Goal: Find contact information: Find contact information

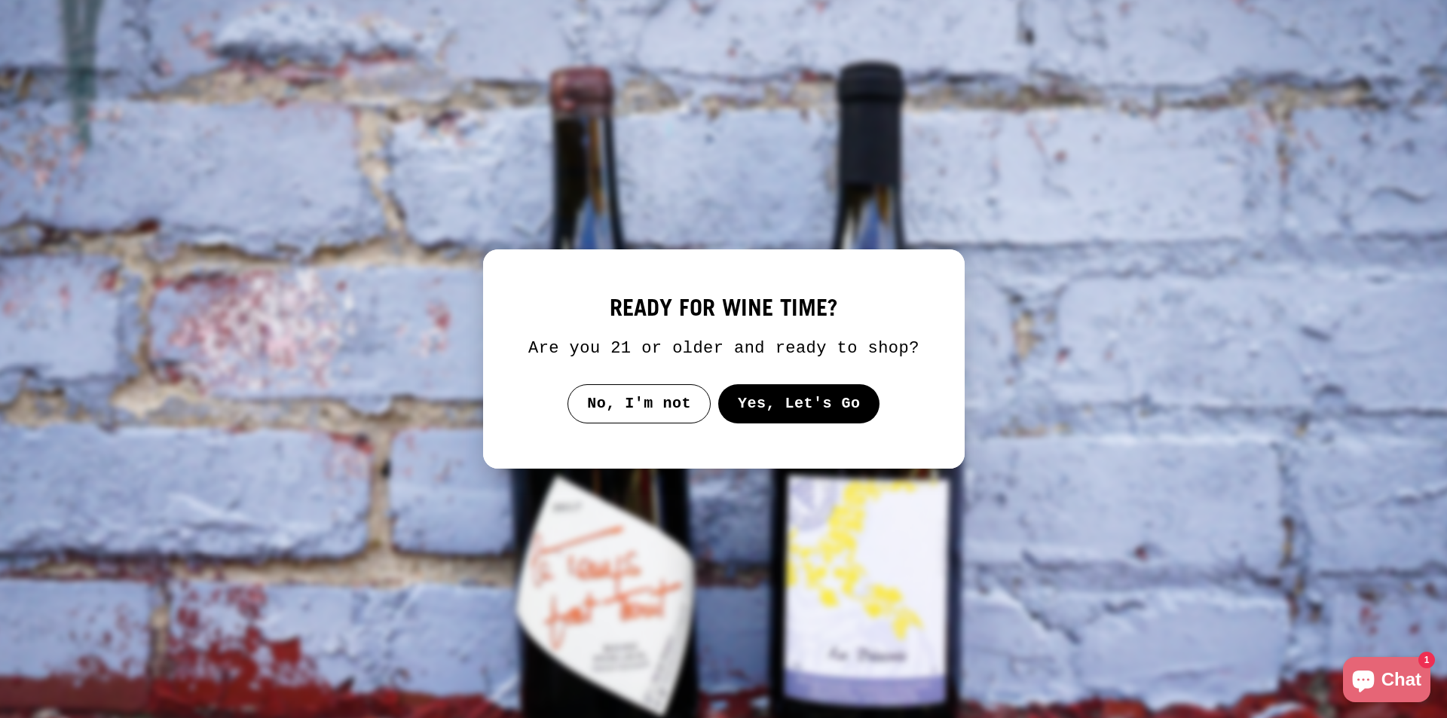
click at [753, 399] on button "Yes, Let's Go" at bounding box center [798, 403] width 162 height 39
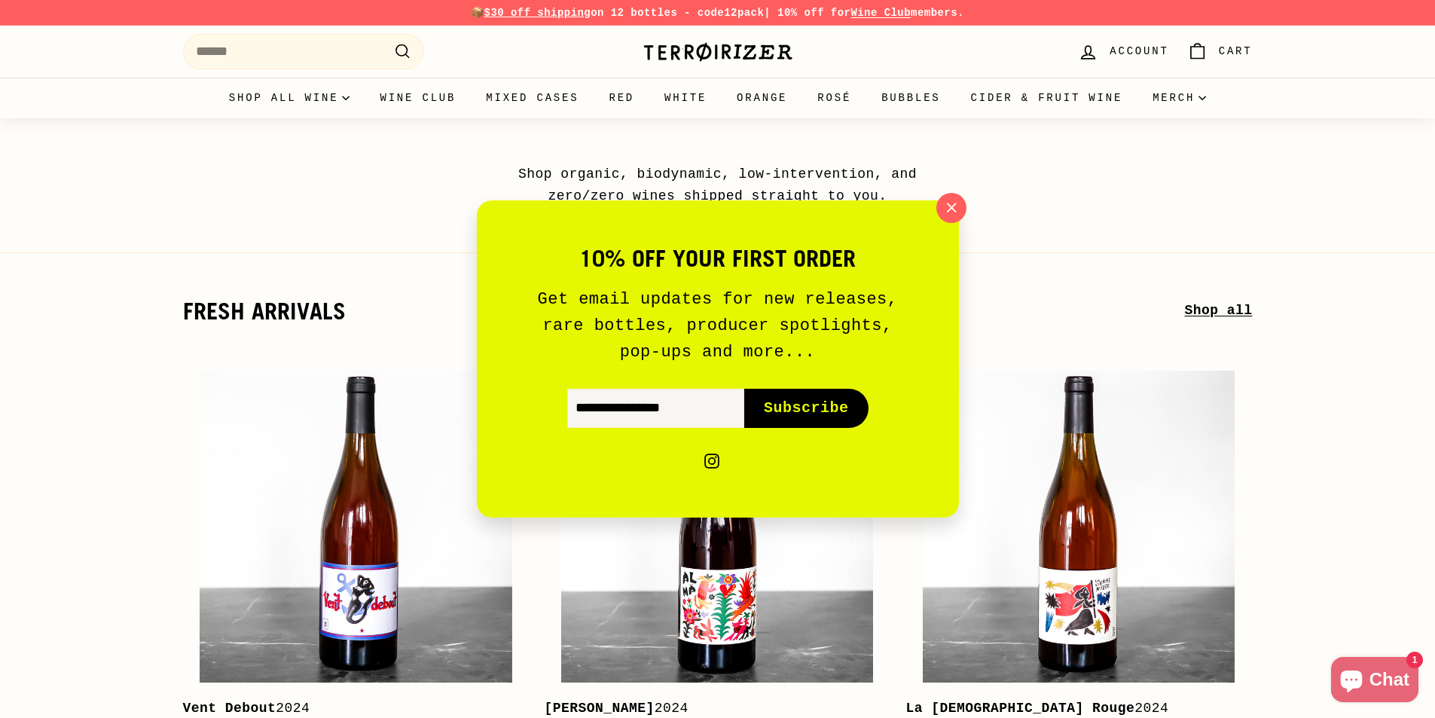
click at [369, 499] on div "10% off your first order Get email updates for new releases, rare bottles, prod…" at bounding box center [717, 359] width 1435 height 718
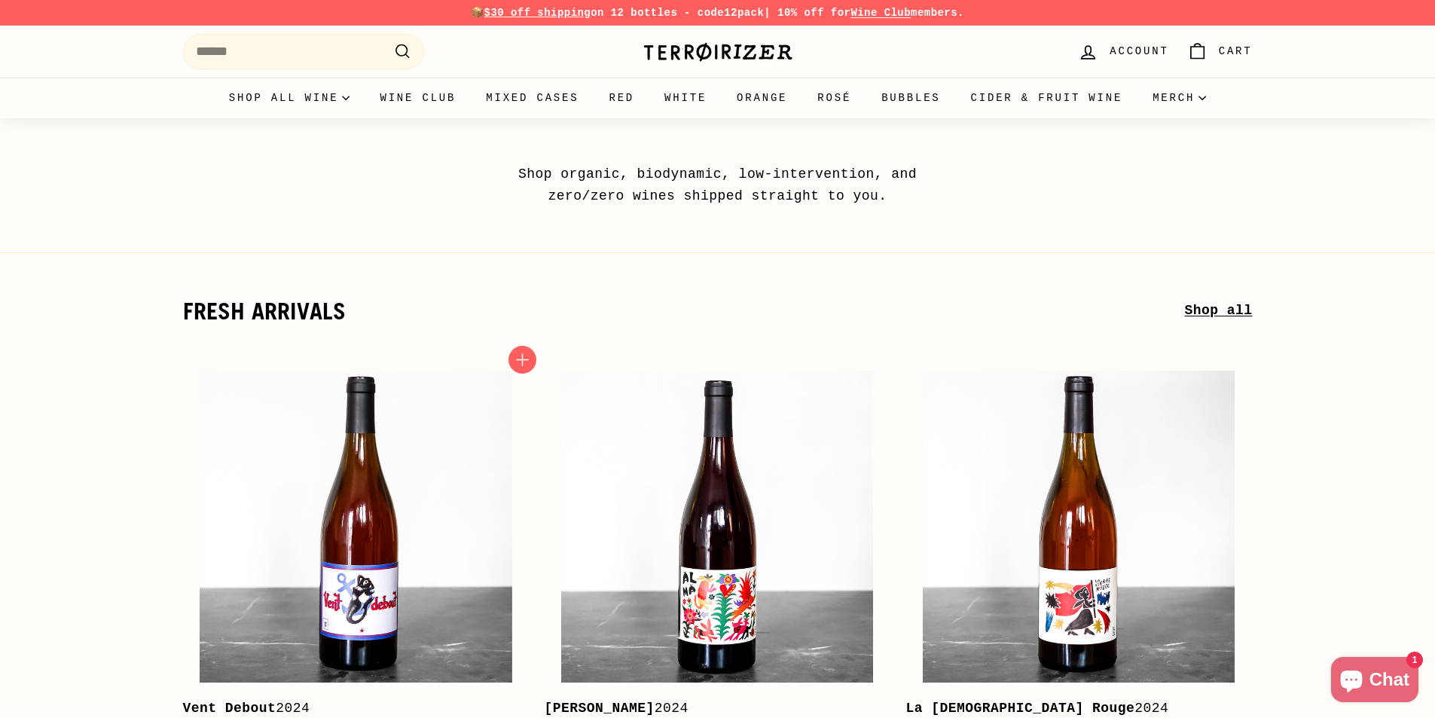
drag, startPoint x: 369, startPoint y: 469, endPoint x: 585, endPoint y: 119, distance: 411.3
click at [371, 469] on img at bounding box center [356, 527] width 312 height 312
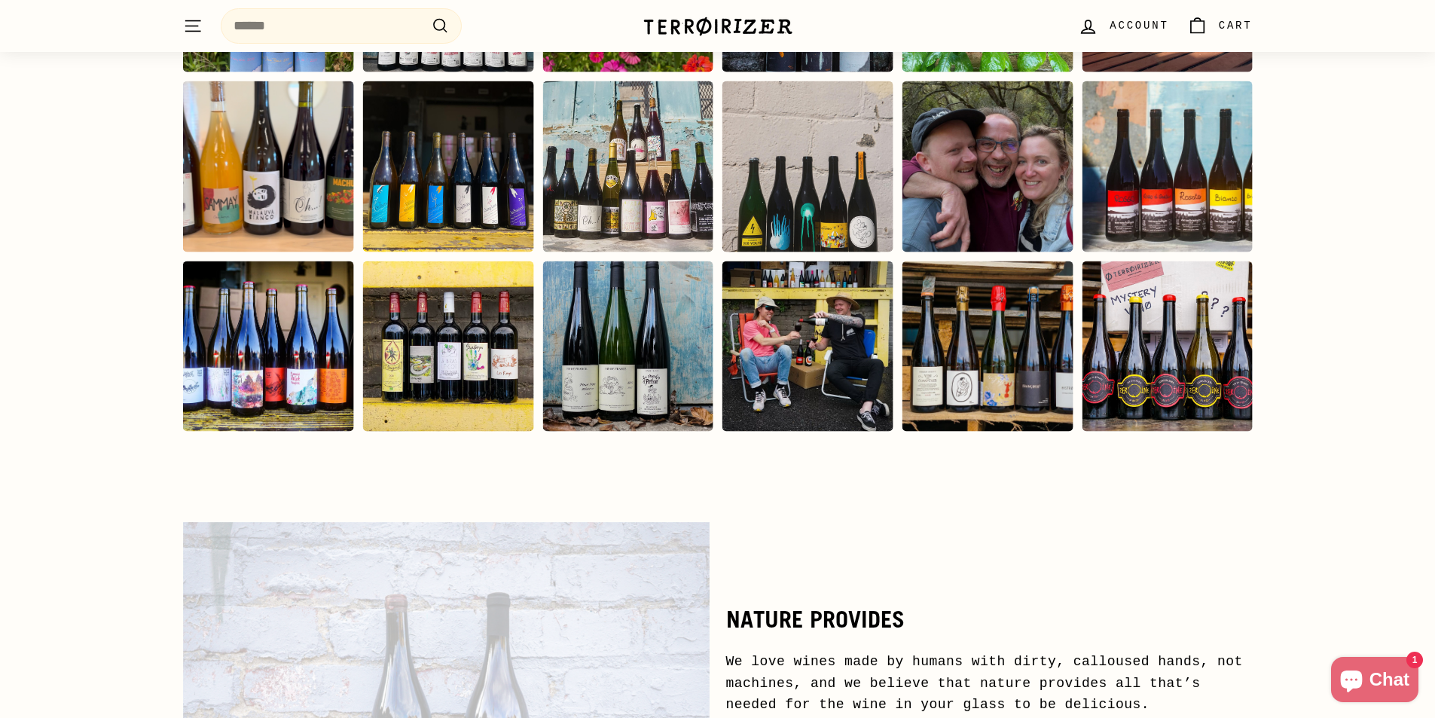
scroll to position [7302, 0]
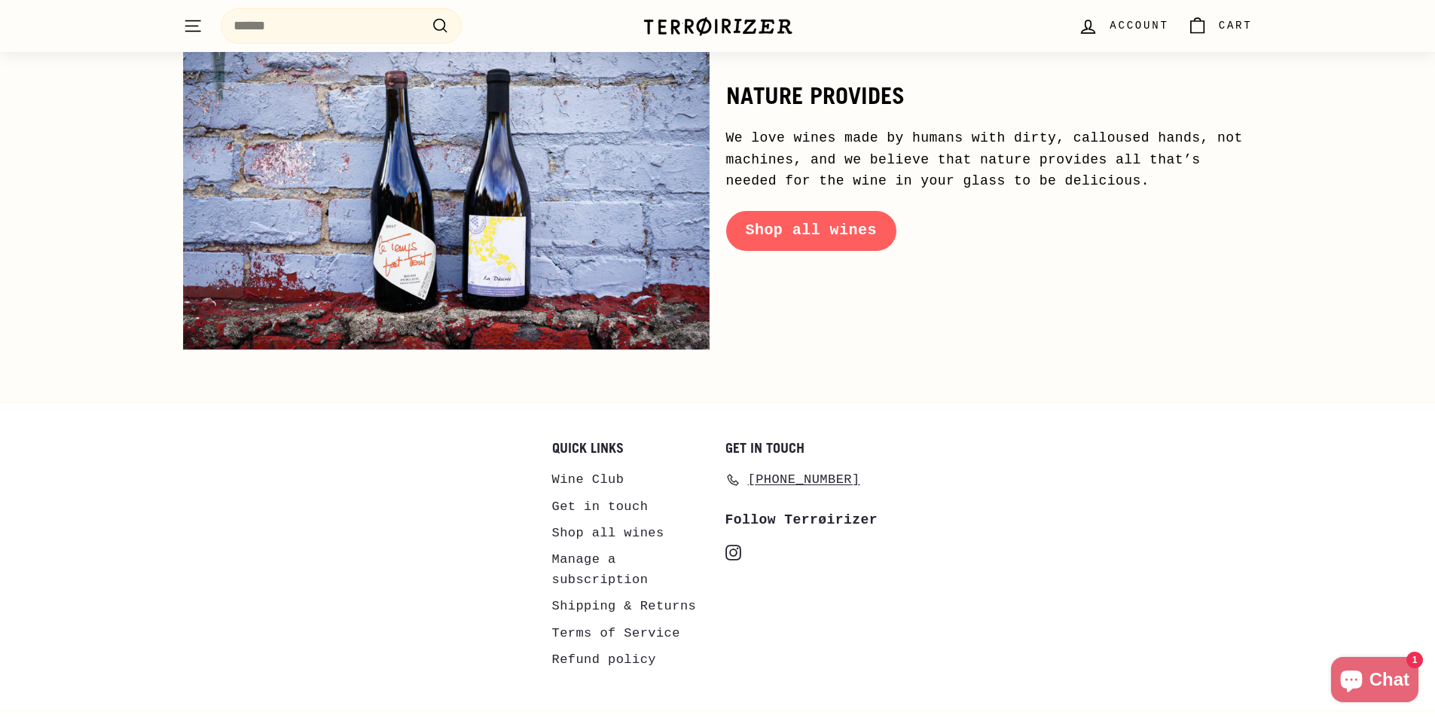
click at [729, 545] on icon "instagram" at bounding box center [734, 553] width 16 height 16
drag, startPoint x: 713, startPoint y: 631, endPoint x: 792, endPoint y: 625, distance: 79.3
click at [729, 631] on div "Quick links Wine Club Get in touch Shop all wines Manage a subscription Shippin…" at bounding box center [717, 556] width 1435 height 308
drag, startPoint x: 792, startPoint y: 625, endPoint x: 815, endPoint y: 615, distance: 25.6
click at [802, 623] on div "Get in touch 757-288-6471 Follow Terrøirizer instagram Instagram" at bounding box center [805, 564] width 158 height 247
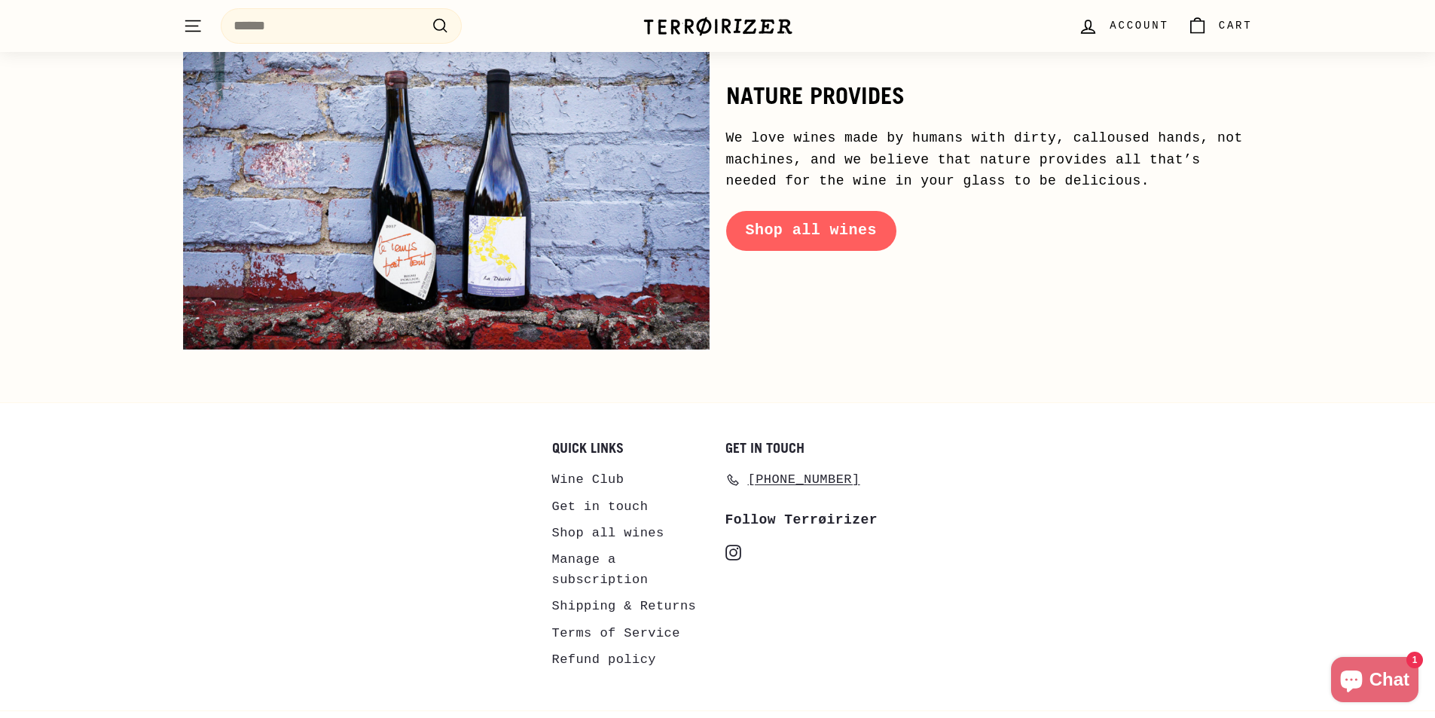
click at [820, 613] on div "Get in touch 757-288-6471 Follow Terrøirizer instagram Instagram" at bounding box center [805, 564] width 158 height 247
click at [818, 591] on div "Get in touch 757-288-6471 Follow Terrøirizer instagram Instagram" at bounding box center [805, 564] width 158 height 247
click at [813, 586] on div "Get in touch 757-288-6471 Follow Terrøirizer instagram Instagram" at bounding box center [805, 564] width 158 height 247
click at [805, 576] on div "Get in touch 757-288-6471 Follow Terrøirizer instagram Instagram" at bounding box center [805, 564] width 158 height 247
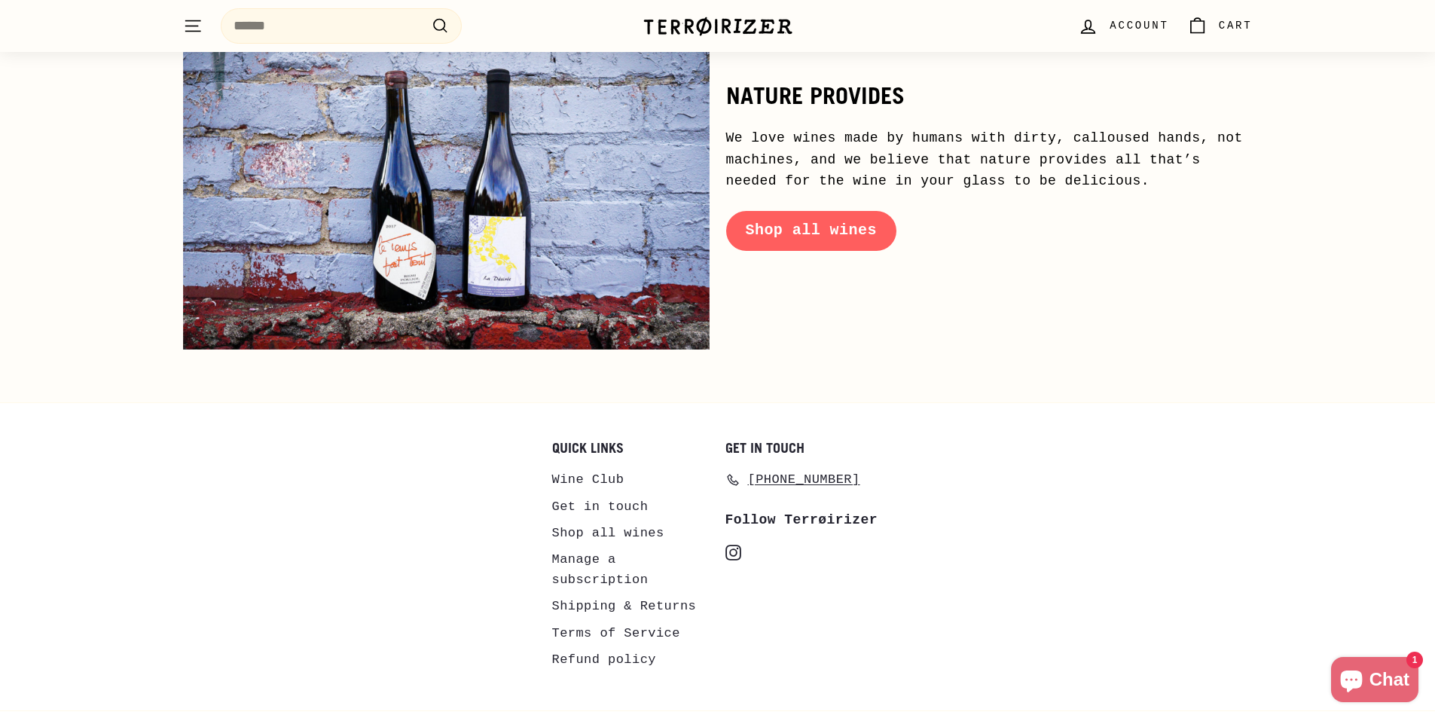
click at [737, 545] on icon "instagram" at bounding box center [734, 553] width 16 height 16
copy span "[PHONE_NUMBER]"
drag, startPoint x: 839, startPoint y: 451, endPoint x: 547, endPoint y: 29, distance: 513.3
click at [737, 441] on div "Get in touch 757-288-6471" at bounding box center [805, 468] width 158 height 54
copy div "t in touch 757-288-6471"
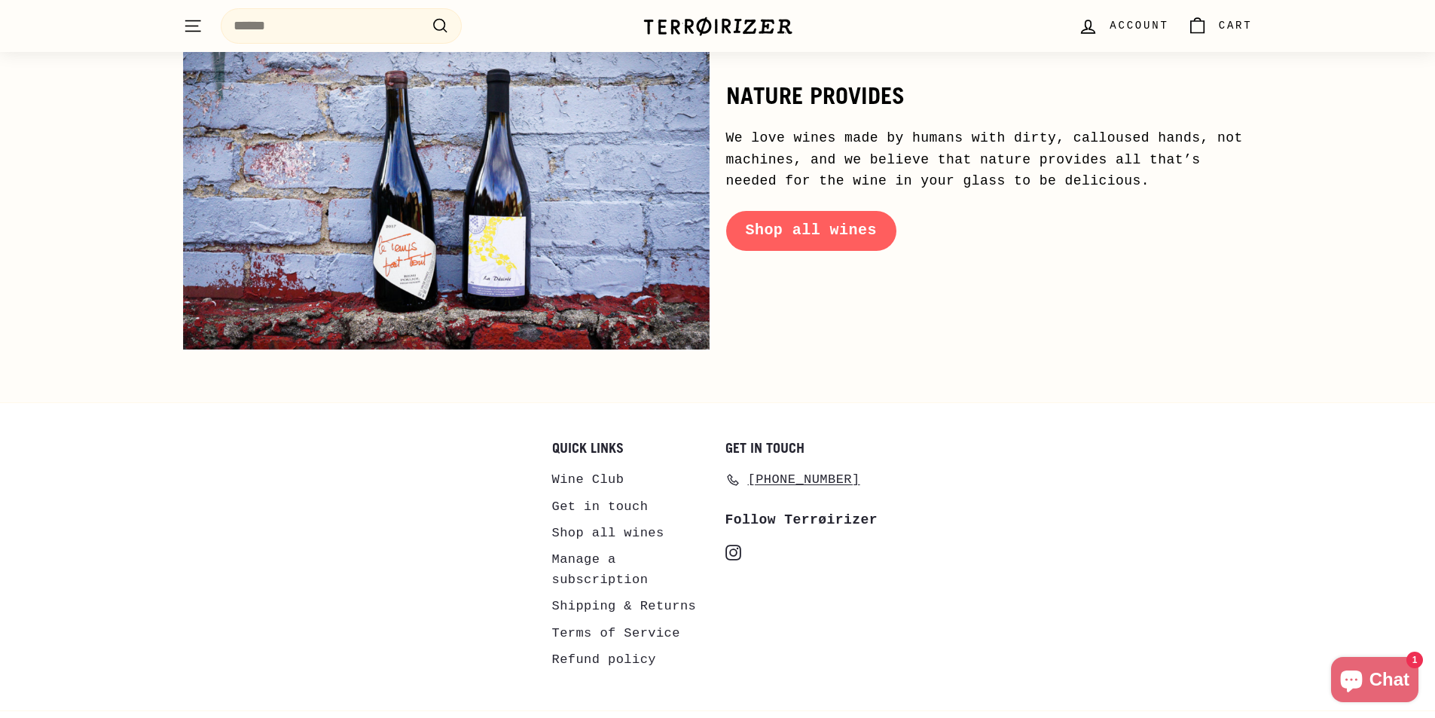
drag, startPoint x: 937, startPoint y: 601, endPoint x: 955, endPoint y: 585, distance: 24.6
click at [950, 599] on div "Quick links Wine Club Get in touch Shop all wines Manage a subscription Shippin…" at bounding box center [718, 564] width 1070 height 247
click at [955, 585] on div "Quick links Wine Club Get in touch Shop all wines Manage a subscription Shippin…" at bounding box center [718, 564] width 1070 height 247
drag, startPoint x: 966, startPoint y: 557, endPoint x: 958, endPoint y: 536, distance: 22.4
click at [961, 552] on div "Quick links Wine Club Get in touch Shop all wines Manage a subscription Shippin…" at bounding box center [718, 564] width 1070 height 247
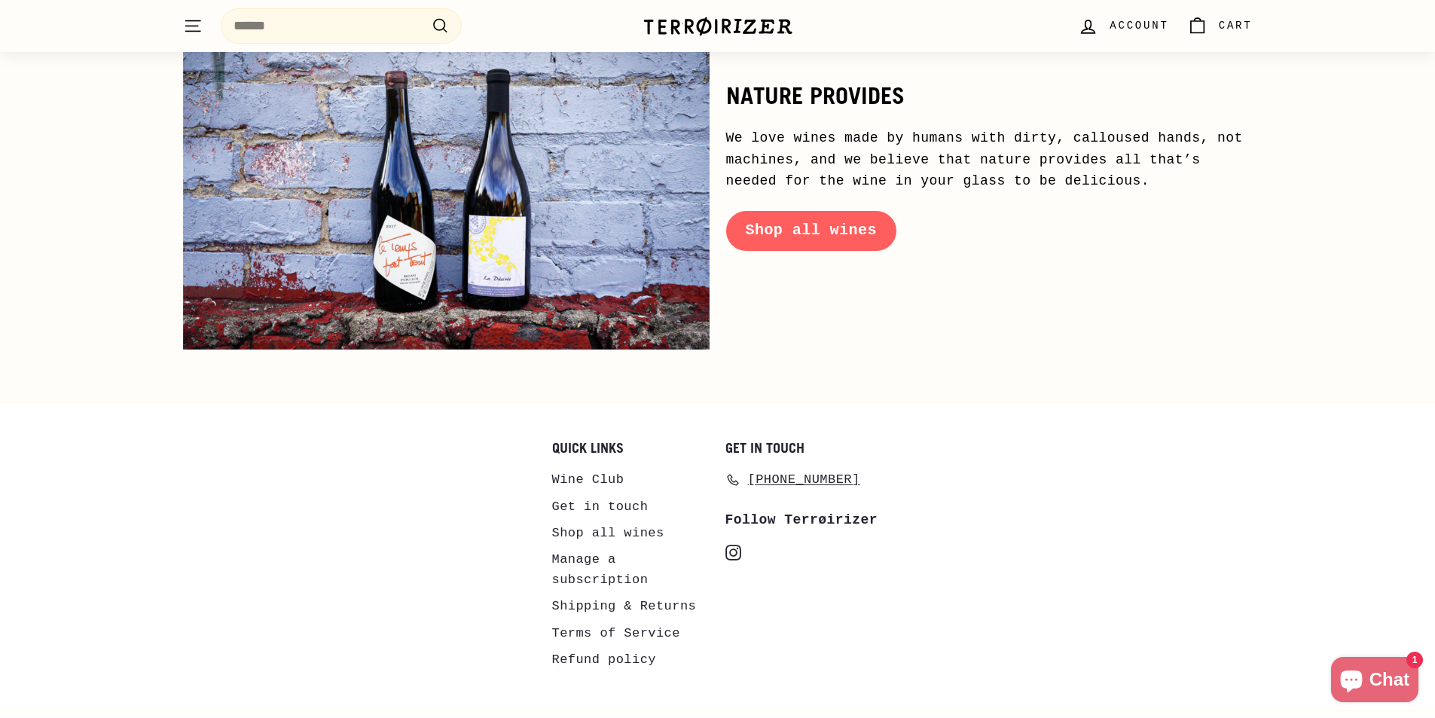
drag, startPoint x: 955, startPoint y: 530, endPoint x: 955, endPoint y: 506, distance: 24.1
click at [955, 522] on div "Quick links Wine Club Get in touch Shop all wines Manage a subscription Shippin…" at bounding box center [718, 564] width 1070 height 247
drag, startPoint x: 955, startPoint y: 506, endPoint x: 955, endPoint y: 475, distance: 31.6
click at [955, 494] on div "Quick links Wine Club Get in touch Shop all wines Manage a subscription Shippin…" at bounding box center [718, 564] width 1070 height 247
drag, startPoint x: 955, startPoint y: 475, endPoint x: 934, endPoint y: 446, distance: 35.6
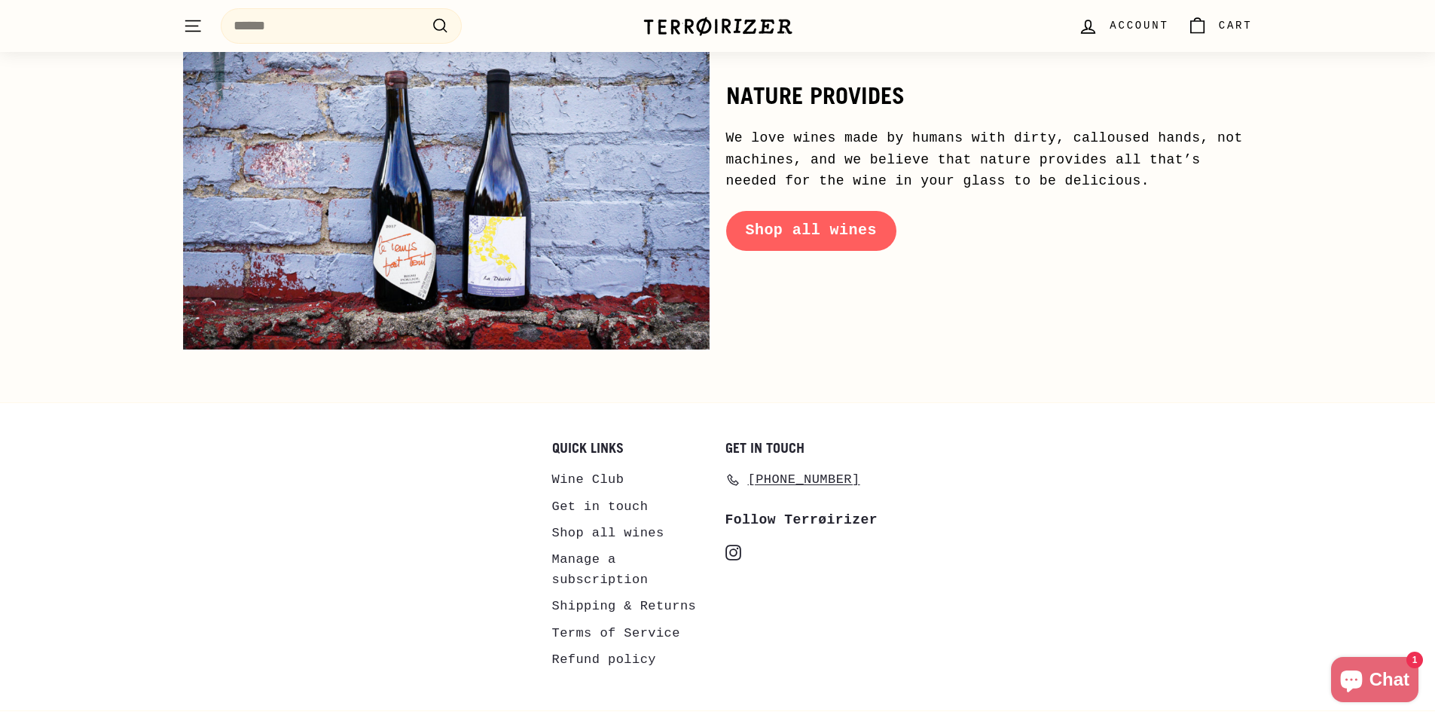
click at [953, 472] on div "Quick links Wine Club Get in touch Shop all wines Manage a subscription Shippin…" at bounding box center [718, 564] width 1070 height 247
click at [934, 446] on div "Quick links Wine Club Get in touch Shop all wines Manage a subscription Shippin…" at bounding box center [718, 564] width 1070 height 247
copy span "[PHONE_NUMBER]"
drag, startPoint x: 866, startPoint y: 443, endPoint x: 602, endPoint y: 267, distance: 317.2
click at [755, 466] on li "[PHONE_NUMBER]" at bounding box center [805, 480] width 158 height 28
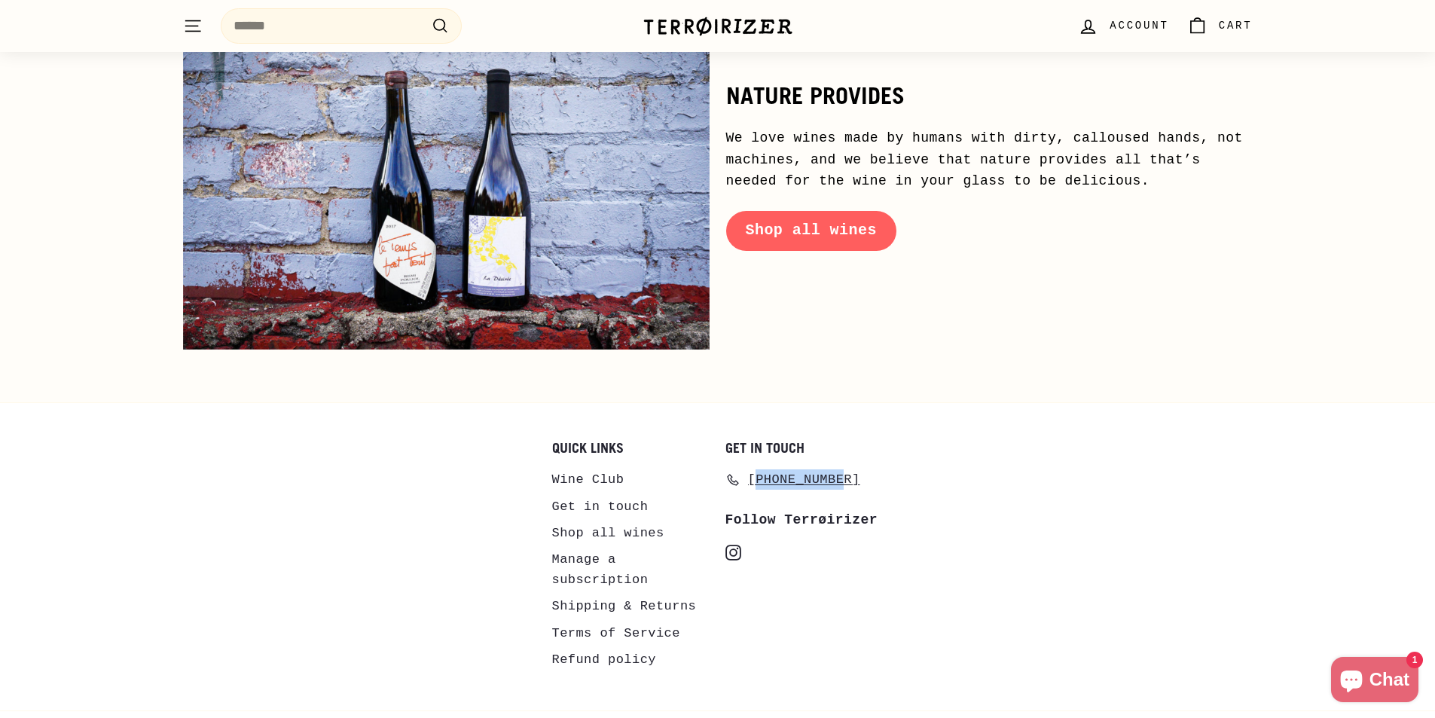
copy span "57-288-6471"
drag, startPoint x: 834, startPoint y: 573, endPoint x: 863, endPoint y: 573, distance: 28.6
click at [845, 573] on div "Get in touch 757-288-6471 Follow Terrøirizer instagram Instagram" at bounding box center [805, 564] width 158 height 247
click at [871, 573] on div "Get in touch 757-288-6471 Follow Terrøirizer instagram Instagram" at bounding box center [805, 564] width 158 height 247
click at [884, 565] on div "Quick links Wine Club Get in touch Shop all wines Manage a subscription Shippin…" at bounding box center [718, 564] width 1070 height 247
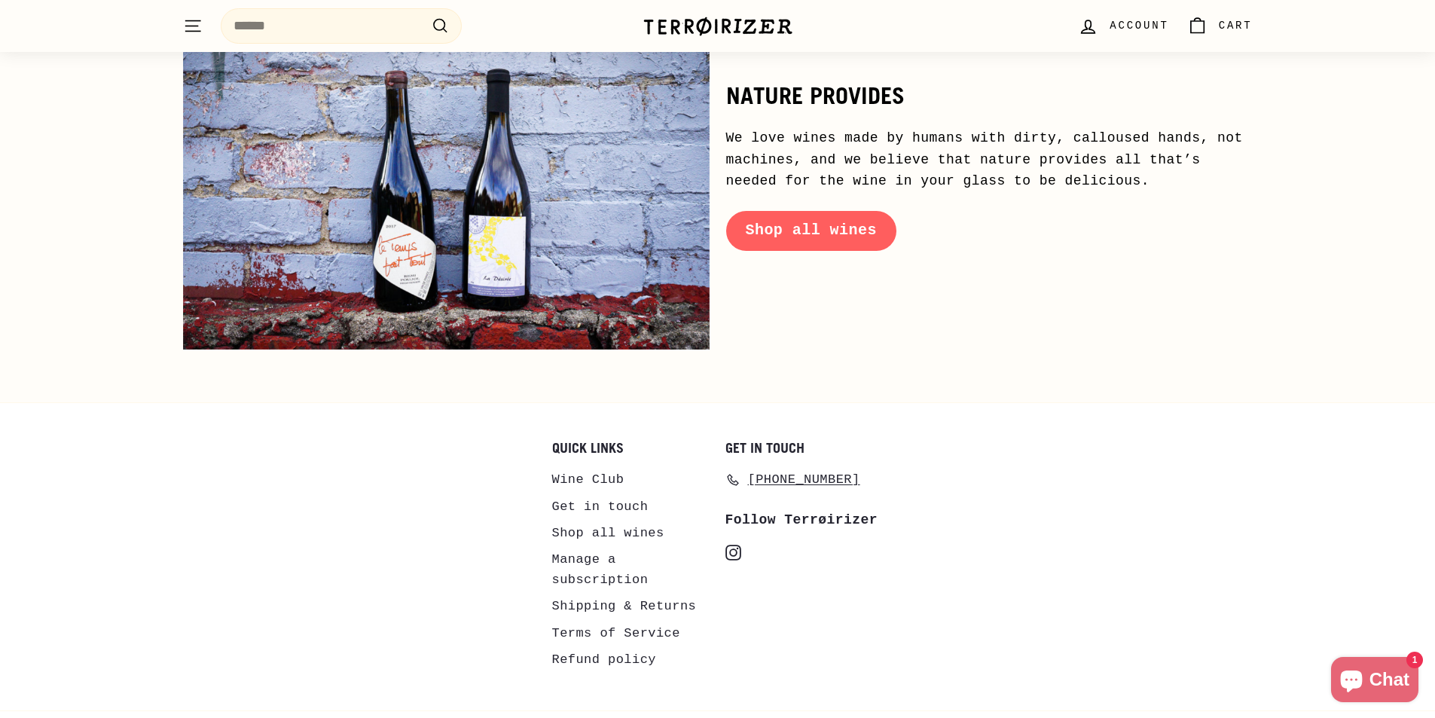
drag, startPoint x: 903, startPoint y: 549, endPoint x: 915, endPoint y: 515, distance: 36.9
click at [905, 539] on div "Quick links Wine Club Get in touch Shop all wines Manage a subscription Shippin…" at bounding box center [718, 564] width 1070 height 247
drag, startPoint x: 915, startPoint y: 515, endPoint x: 915, endPoint y: 497, distance: 18.1
click at [915, 507] on div "Quick links Wine Club Get in touch Shop all wines Manage a subscription Shippin…" at bounding box center [718, 564] width 1070 height 247
copy span "[PHONE_NUMBER]"
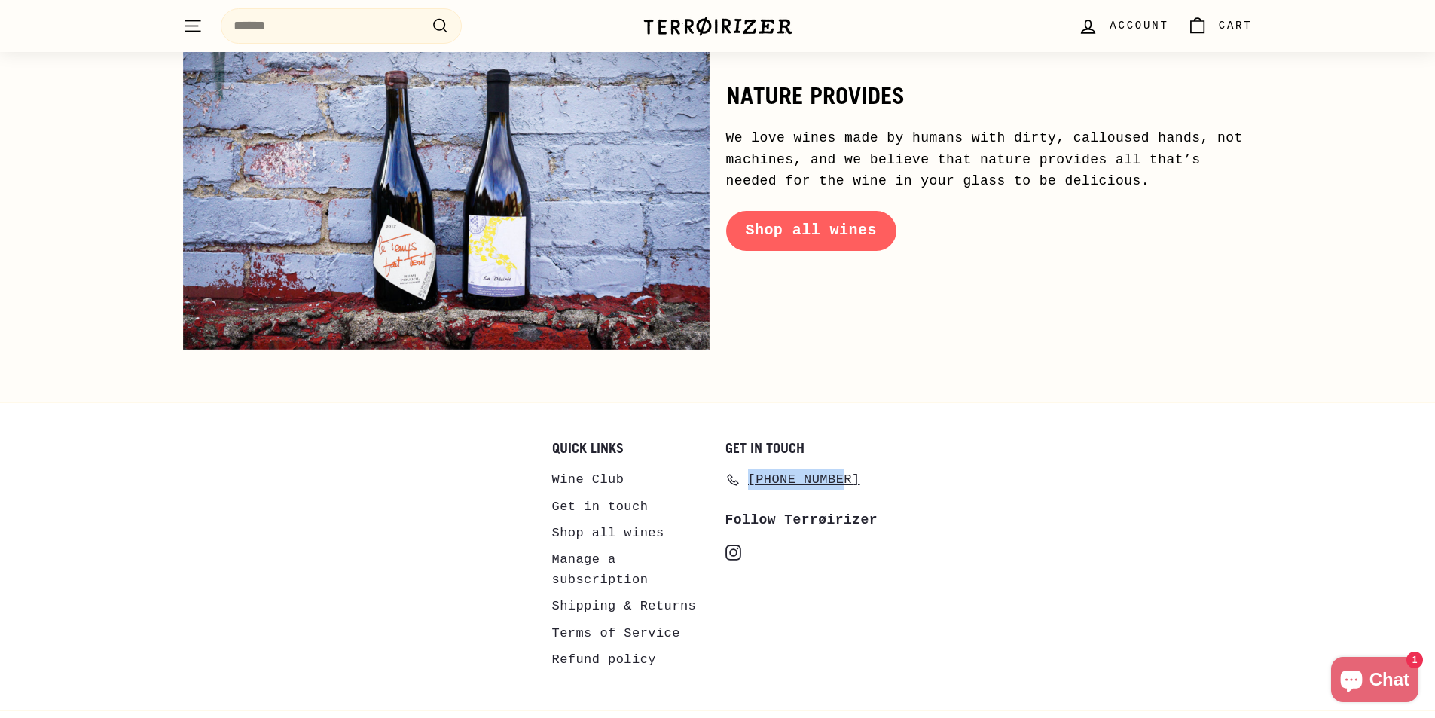
drag, startPoint x: 845, startPoint y: 439, endPoint x: 449, endPoint y: 154, distance: 487.4
click at [744, 441] on div "Get in touch 757-288-6471" at bounding box center [805, 468] width 158 height 54
drag, startPoint x: 820, startPoint y: 573, endPoint x: 836, endPoint y: 567, distance: 16.7
click at [836, 567] on div "Get in touch 757-288-6471 Follow Terrøirizer instagram Instagram" at bounding box center [805, 564] width 158 height 247
click at [871, 562] on div "Get in touch 757-288-6471 Follow Terrøirizer instagram Instagram" at bounding box center [805, 564] width 158 height 247
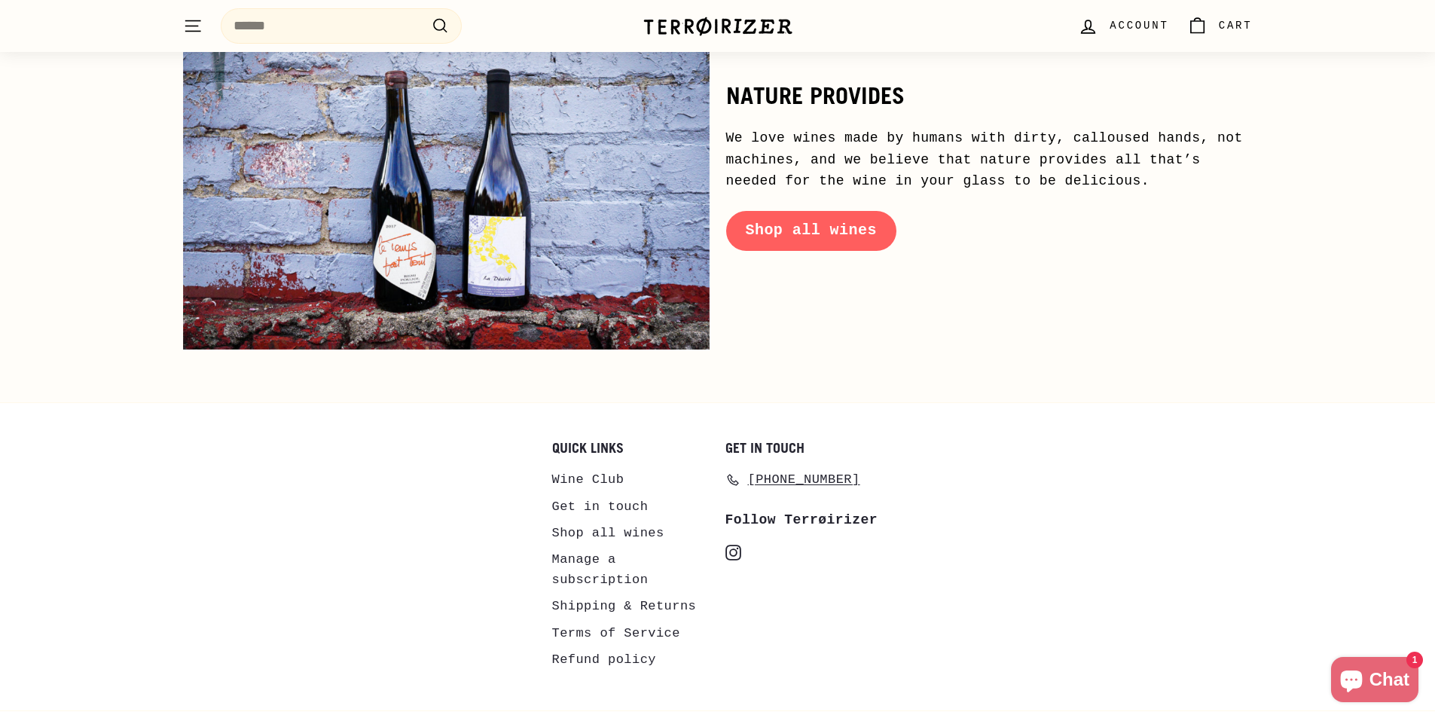
drag, startPoint x: 894, startPoint y: 560, endPoint x: 921, endPoint y: 560, distance: 26.4
click at [908, 560] on div "Quick links Wine Club Get in touch Shop all wines Manage a subscription Shippin…" at bounding box center [718, 564] width 1070 height 247
drag, startPoint x: 921, startPoint y: 560, endPoint x: 929, endPoint y: 544, distance: 17.9
click at [926, 557] on div "Quick links Wine Club Get in touch Shop all wines Manage a subscription Shippin…" at bounding box center [718, 564] width 1070 height 247
drag, startPoint x: 929, startPoint y: 544, endPoint x: 931, endPoint y: 520, distance: 24.2
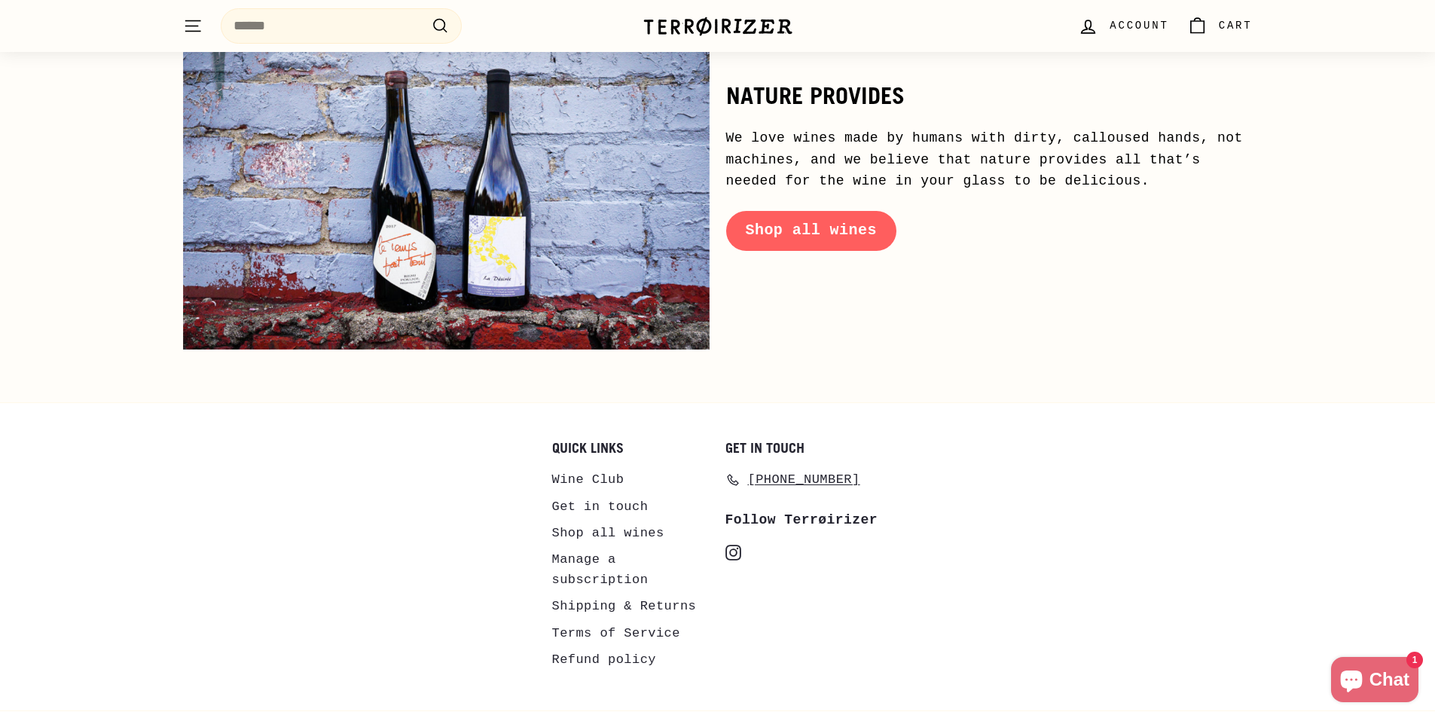
click at [929, 536] on div "Quick links Wine Club Get in touch Shop all wines Manage a subscription Shippin…" at bounding box center [718, 564] width 1070 height 247
click at [931, 520] on div "Quick links Wine Club Get in touch Shop all wines Manage a subscription Shippin…" at bounding box center [718, 564] width 1070 height 247
click at [924, 491] on div "Quick links Wine Club Get in touch Shop all wines Manage a subscription Shippin…" at bounding box center [718, 564] width 1070 height 247
copy span "[PHONE_NUMBER]"
drag, startPoint x: 866, startPoint y: 435, endPoint x: 747, endPoint y: 439, distance: 118.3
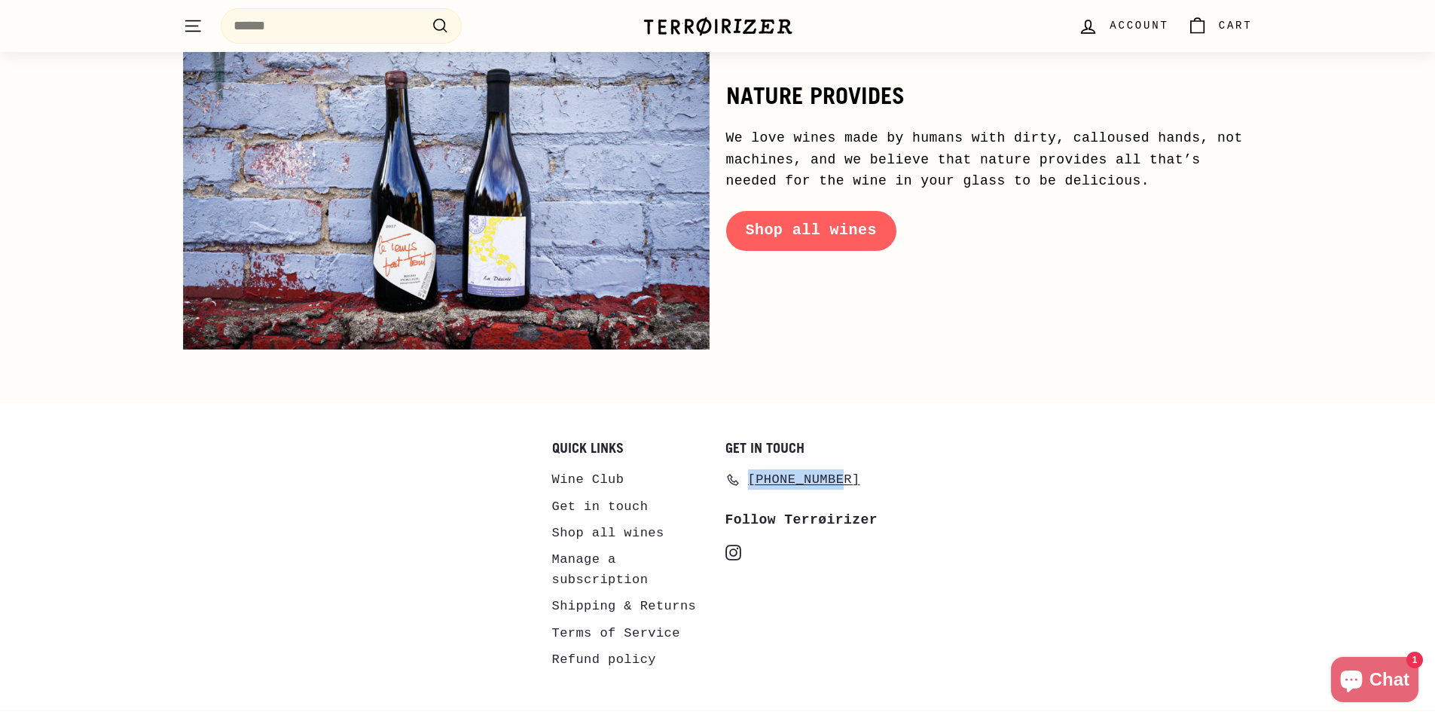
click at [747, 466] on li "[PHONE_NUMBER]" at bounding box center [805, 480] width 158 height 28
drag, startPoint x: 481, startPoint y: 501, endPoint x: 488, endPoint y: 499, distance: 7.9
click at [486, 501] on div "Quick links Wine Club Get in touch Shop all wines Manage a subscription Shippin…" at bounding box center [718, 564] width 1070 height 247
click at [573, 620] on link "Terms of Service" at bounding box center [616, 633] width 128 height 26
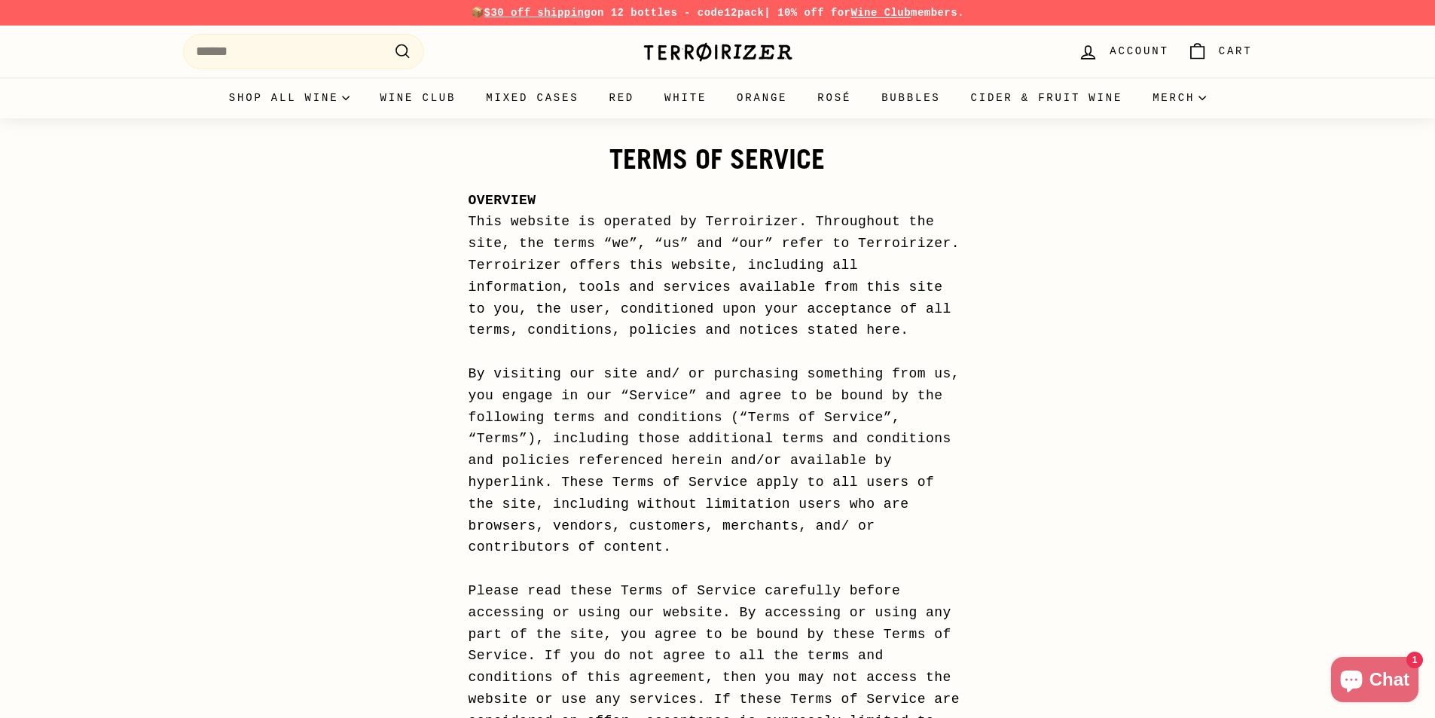
scroll to position [8237, 0]
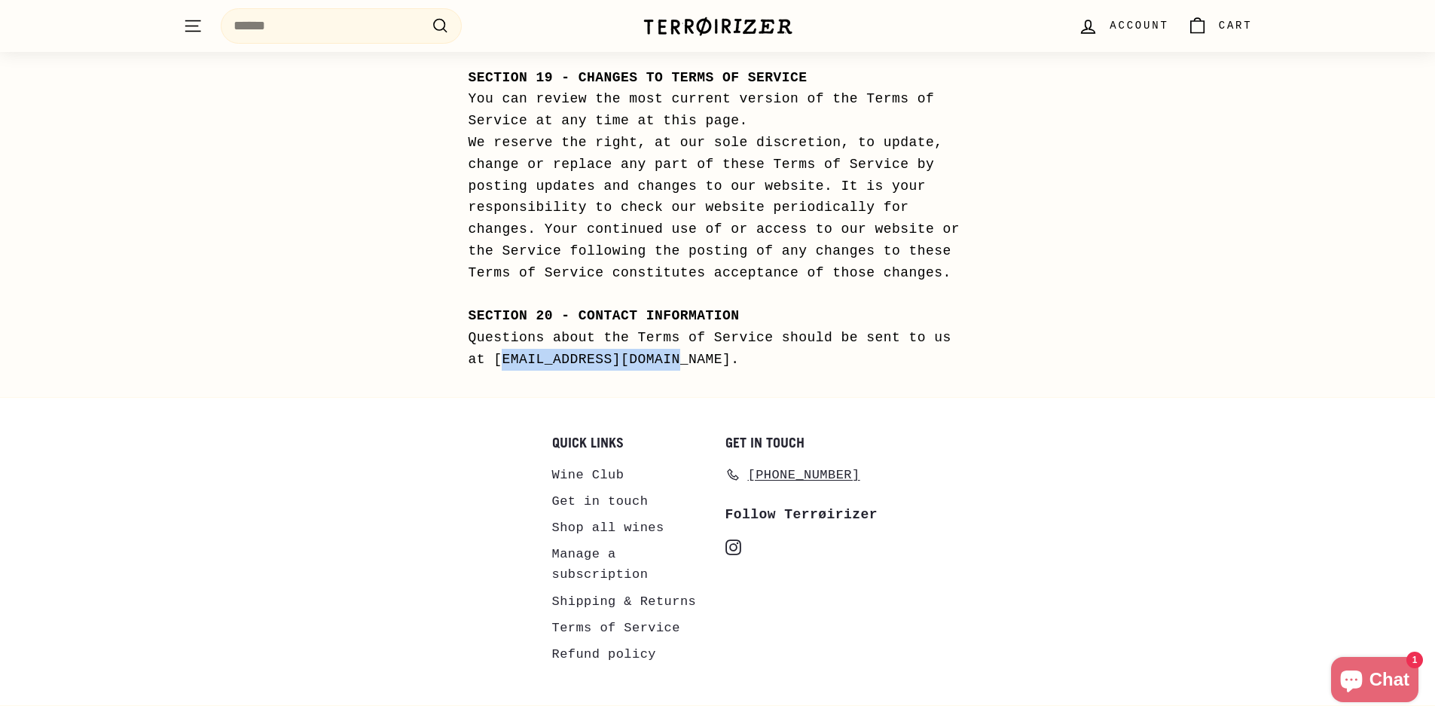
copy div "terroirizer@gmail.com"
drag, startPoint x: 515, startPoint y: 359, endPoint x: 678, endPoint y: 367, distance: 163.7
